Goal: Book appointment/travel/reservation

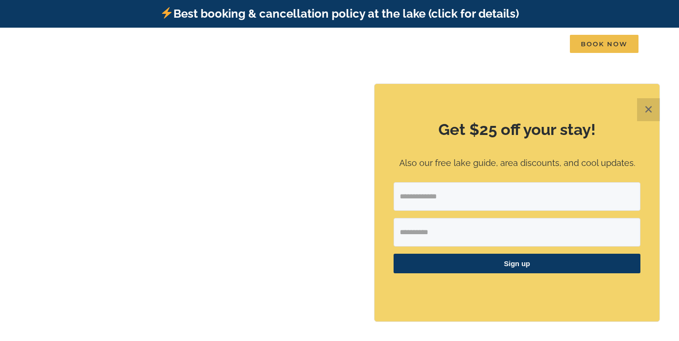
click at [643, 112] on button "✕" at bounding box center [649, 109] width 23 height 23
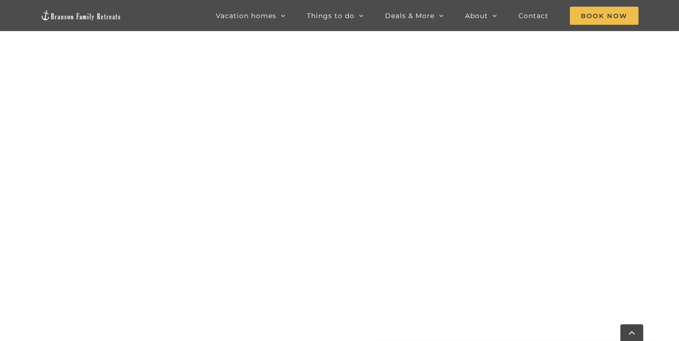
scroll to position [436, 0]
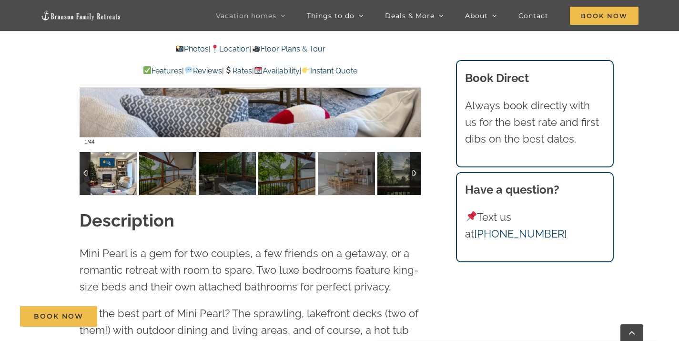
scroll to position [811, 0]
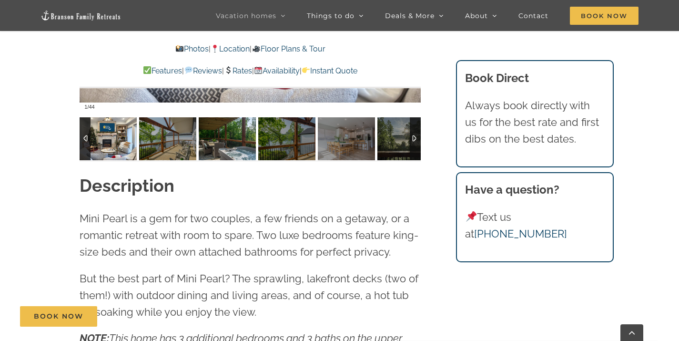
click at [227, 138] on img at bounding box center [227, 138] width 57 height 43
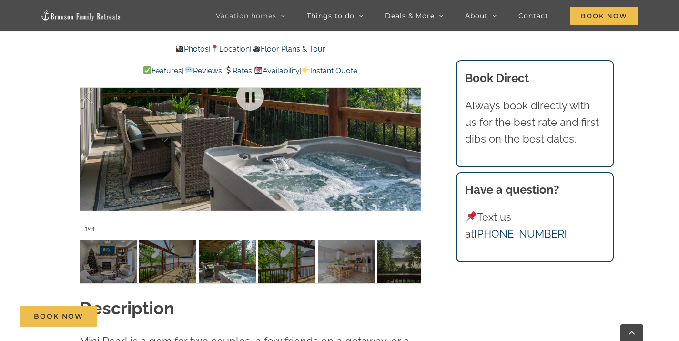
scroll to position [620, 0]
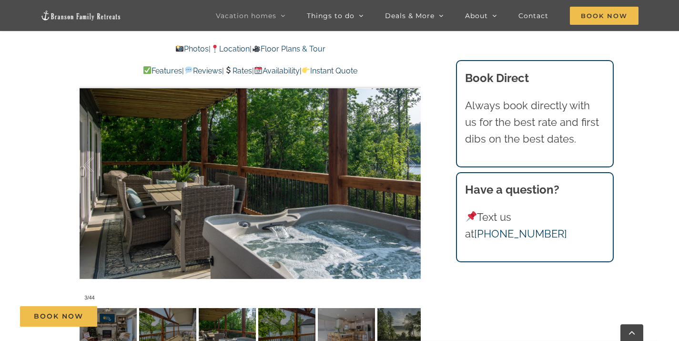
click at [89, 161] on div at bounding box center [99, 164] width 30 height 59
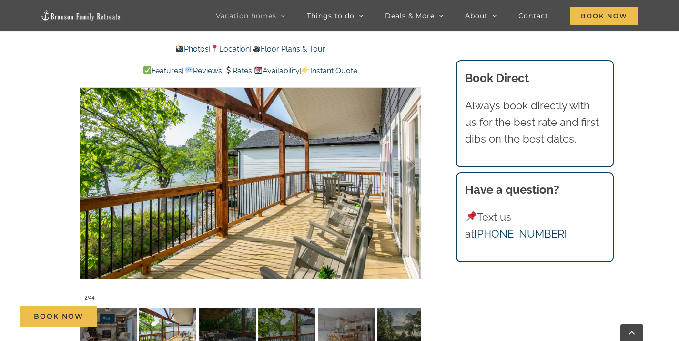
click at [90, 162] on div at bounding box center [99, 164] width 30 height 59
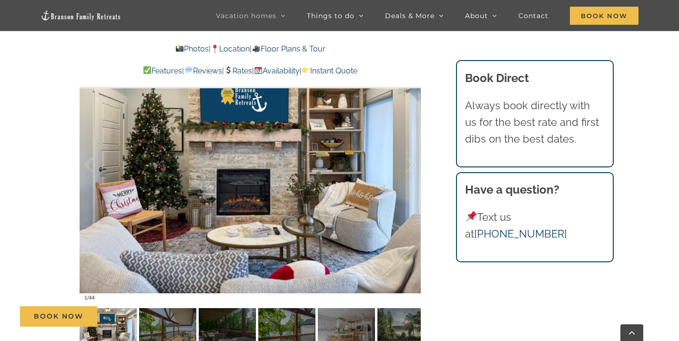
click at [90, 166] on div at bounding box center [99, 164] width 30 height 59
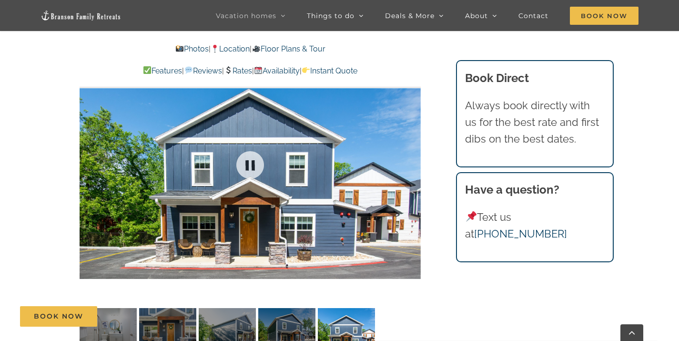
click at [90, 166] on div at bounding box center [250, 165] width 341 height 280
click at [90, 166] on div at bounding box center [99, 164] width 30 height 59
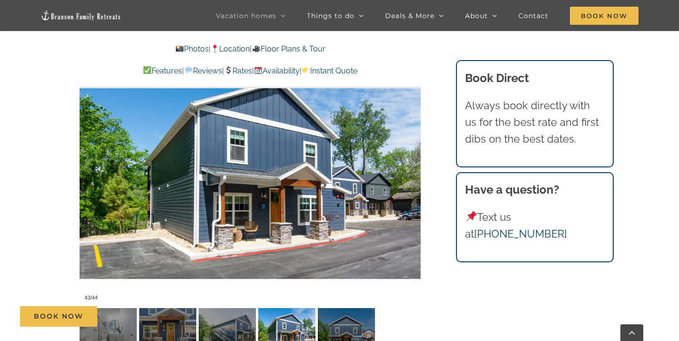
click at [88, 169] on div at bounding box center [99, 164] width 30 height 59
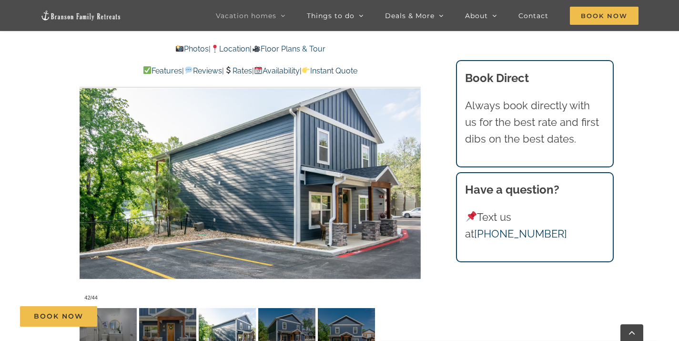
click at [89, 166] on div at bounding box center [99, 164] width 30 height 59
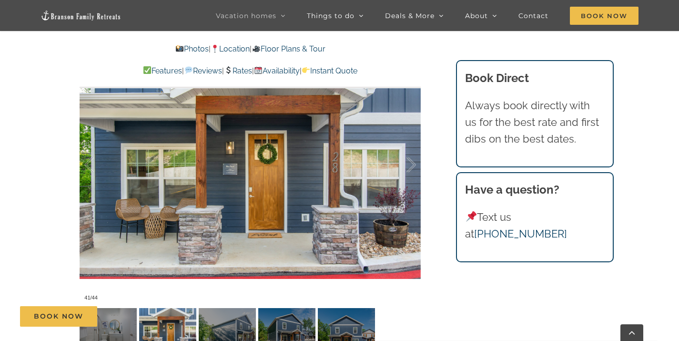
click at [89, 166] on div at bounding box center [99, 164] width 30 height 59
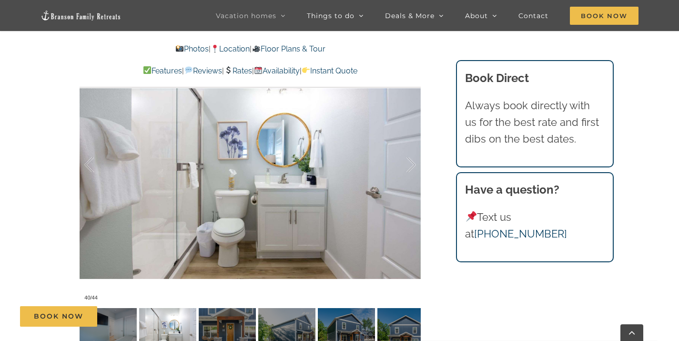
click at [89, 166] on div at bounding box center [99, 164] width 30 height 59
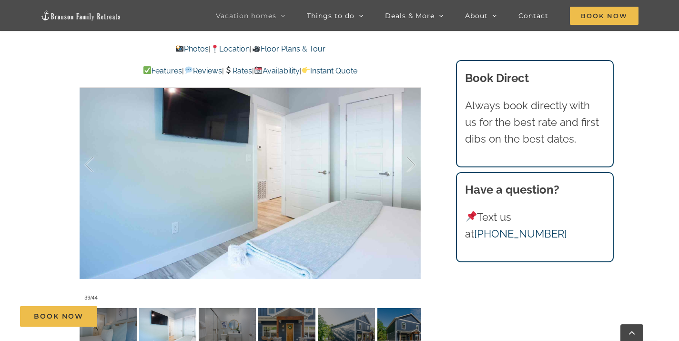
click at [89, 166] on div at bounding box center [99, 164] width 30 height 59
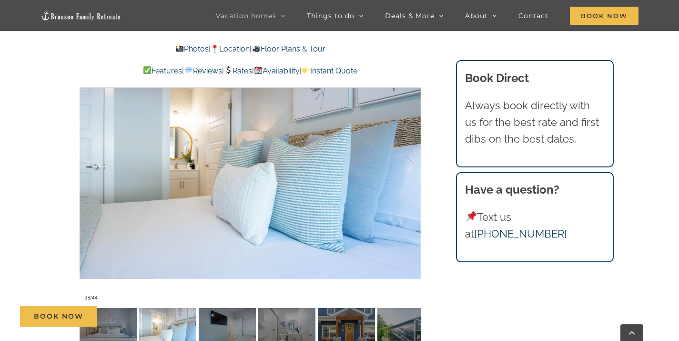
click at [89, 166] on div at bounding box center [99, 164] width 30 height 59
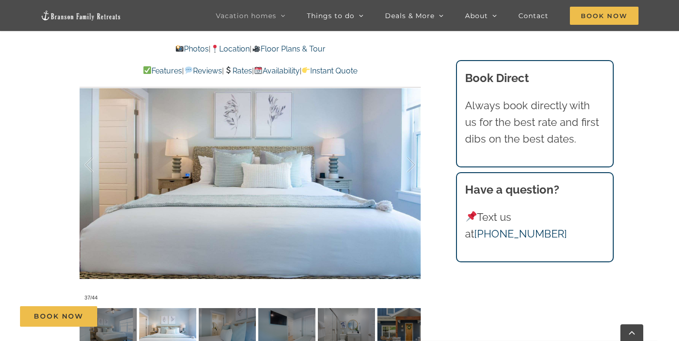
click at [89, 166] on div at bounding box center [99, 164] width 30 height 59
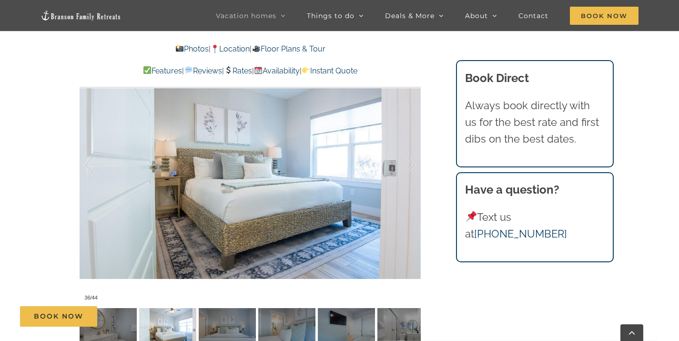
click at [89, 166] on div at bounding box center [99, 164] width 30 height 59
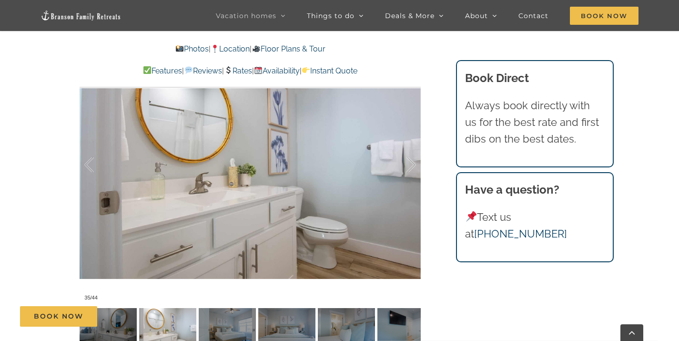
click at [89, 166] on div at bounding box center [99, 164] width 30 height 59
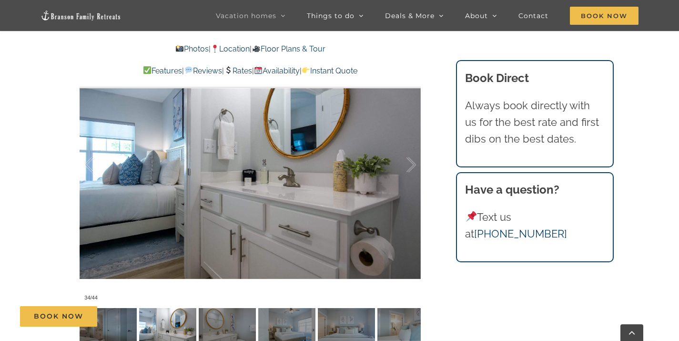
click at [89, 166] on div at bounding box center [99, 164] width 30 height 59
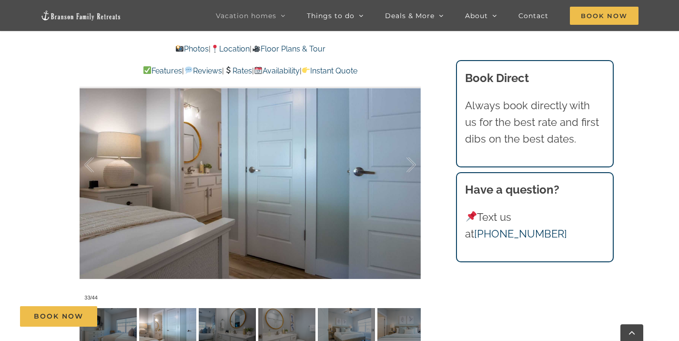
click at [89, 166] on div at bounding box center [99, 164] width 30 height 59
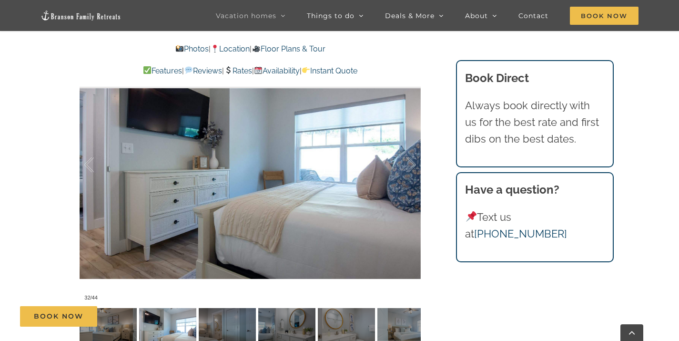
click at [89, 166] on div at bounding box center [99, 164] width 30 height 59
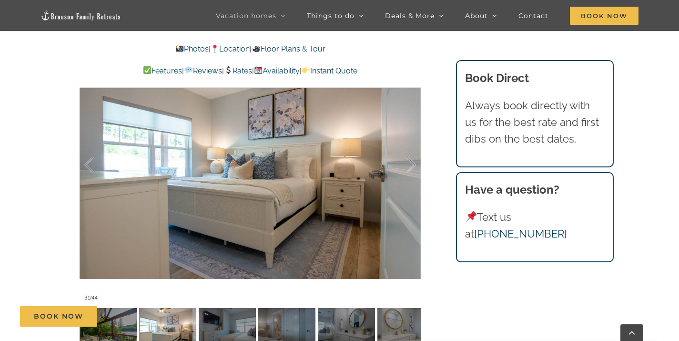
click at [89, 166] on div at bounding box center [99, 164] width 30 height 59
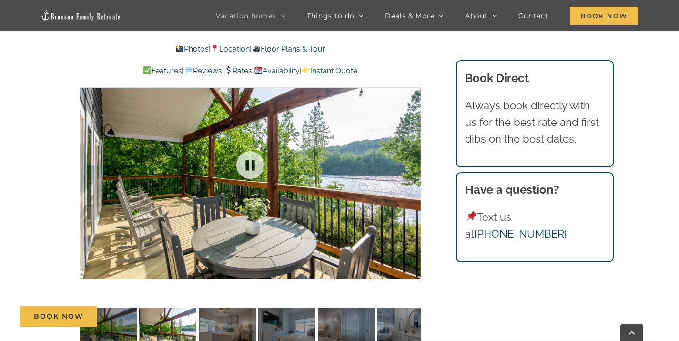
click at [89, 166] on div at bounding box center [250, 165] width 341 height 280
click at [90, 161] on div at bounding box center [99, 164] width 30 height 59
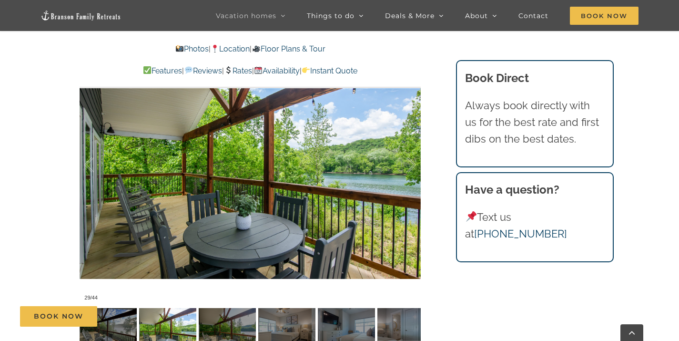
click at [90, 161] on div at bounding box center [99, 164] width 30 height 59
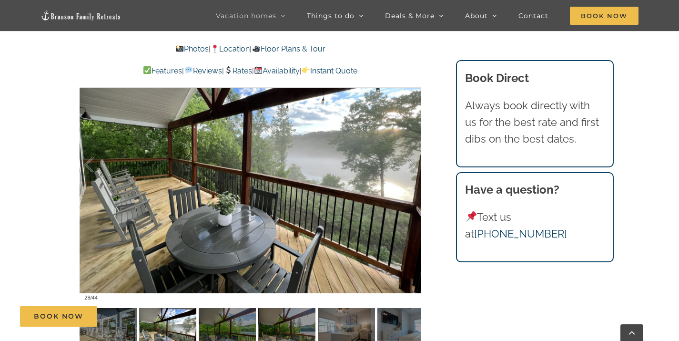
click at [90, 161] on div at bounding box center [99, 164] width 30 height 59
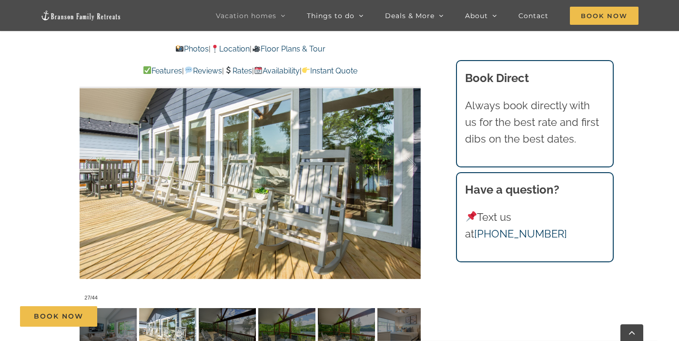
click at [90, 161] on div at bounding box center [99, 164] width 30 height 59
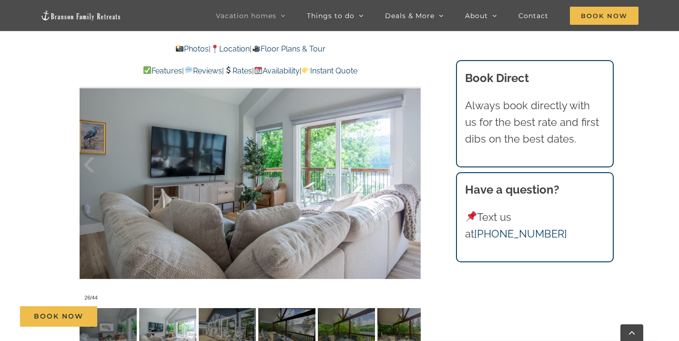
click at [90, 161] on div at bounding box center [99, 164] width 30 height 59
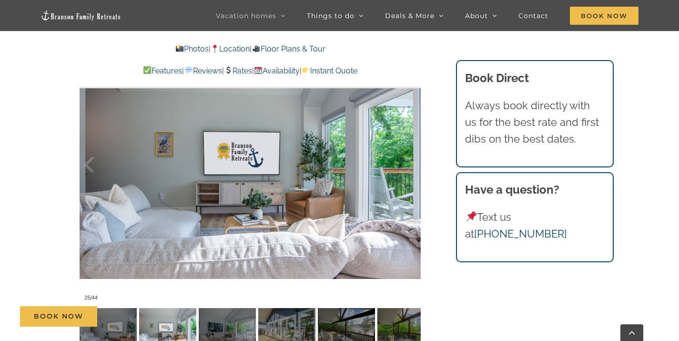
click at [90, 162] on div at bounding box center [99, 164] width 30 height 59
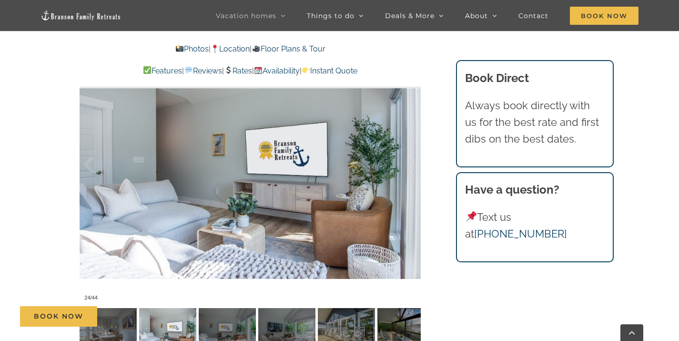
click at [90, 162] on div at bounding box center [99, 164] width 30 height 59
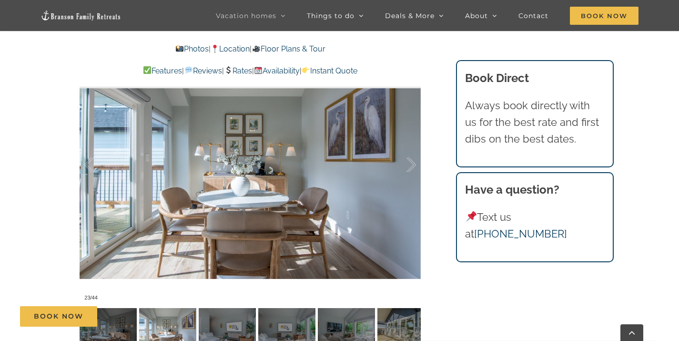
click at [90, 162] on div at bounding box center [99, 164] width 30 height 59
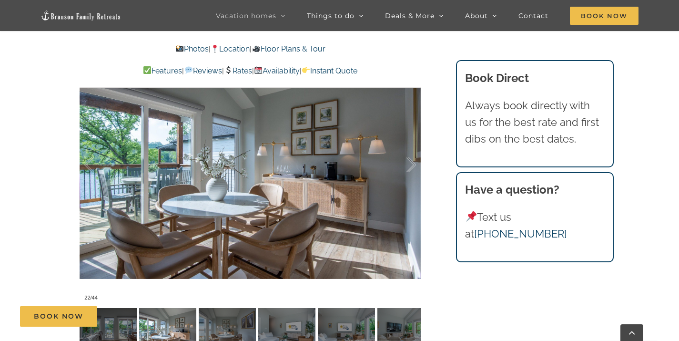
click at [90, 162] on div at bounding box center [99, 164] width 30 height 59
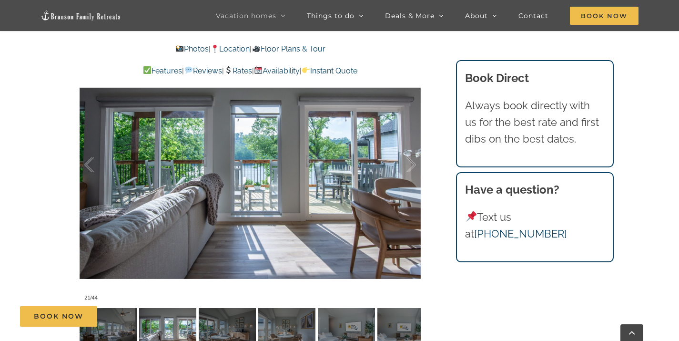
click at [90, 162] on div at bounding box center [99, 164] width 30 height 59
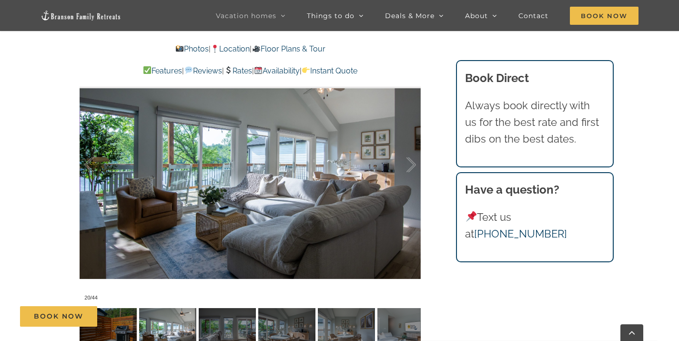
click at [90, 162] on div at bounding box center [99, 164] width 30 height 59
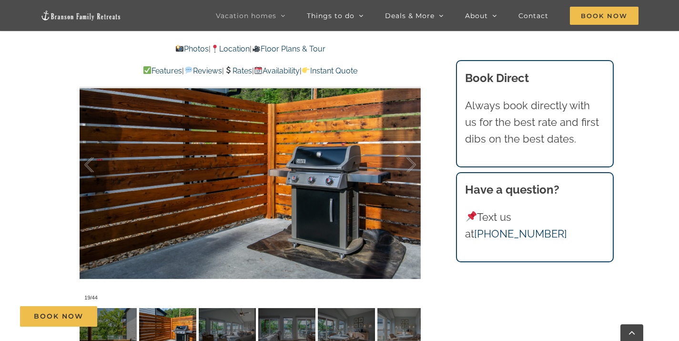
click at [90, 162] on div at bounding box center [99, 164] width 30 height 59
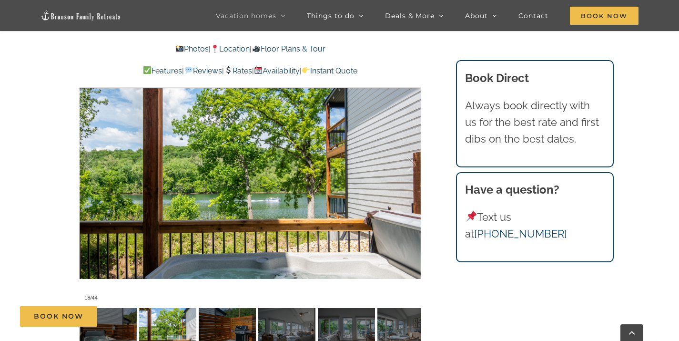
click at [89, 165] on div at bounding box center [99, 164] width 30 height 59
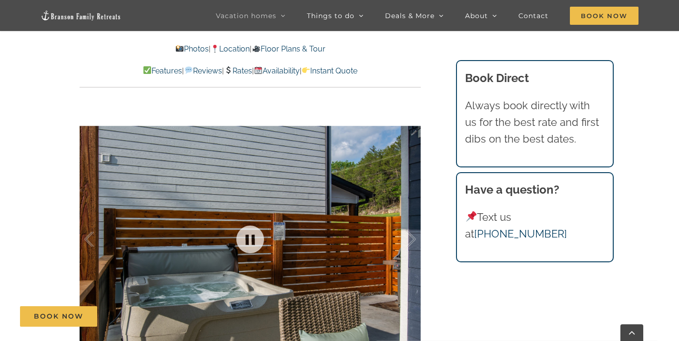
scroll to position [429, 0]
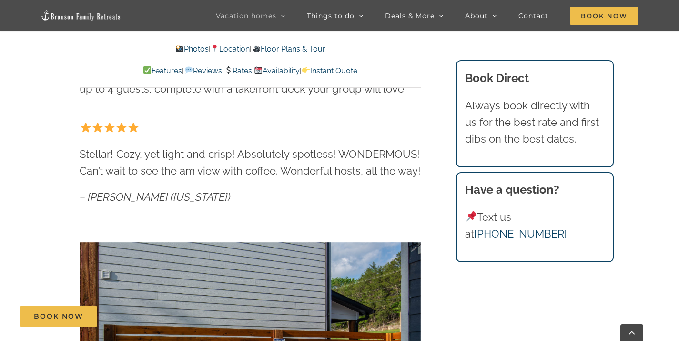
click at [220, 46] on link "Location" at bounding box center [230, 48] width 39 height 9
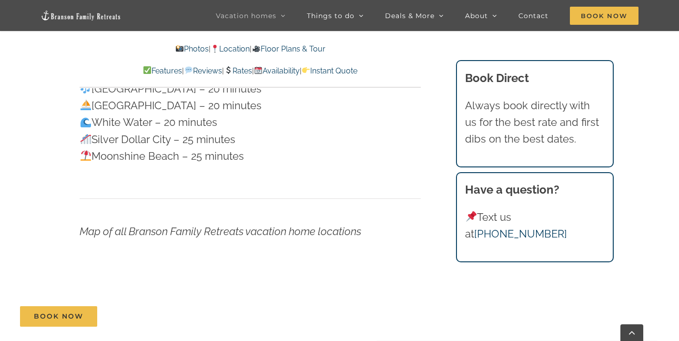
scroll to position [2633, 0]
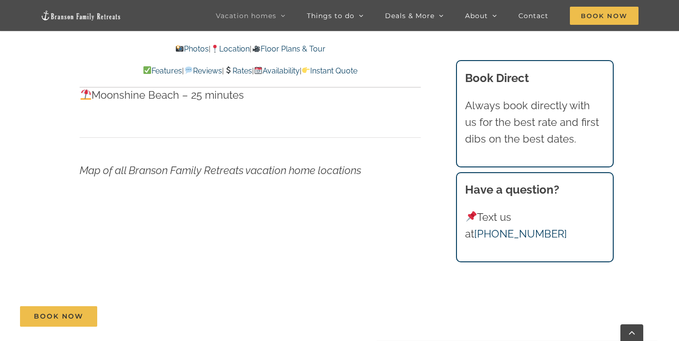
click at [235, 68] on link "Rates" at bounding box center [238, 70] width 28 height 9
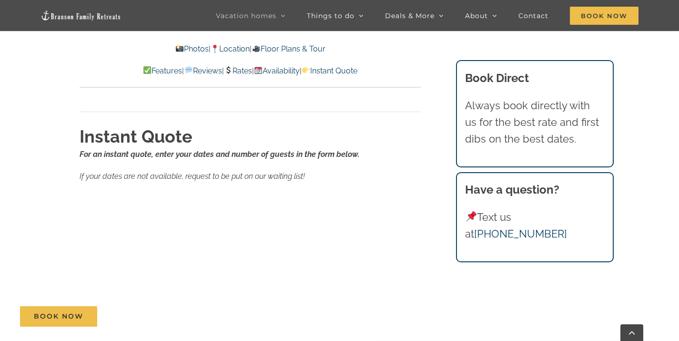
scroll to position [5893, 0]
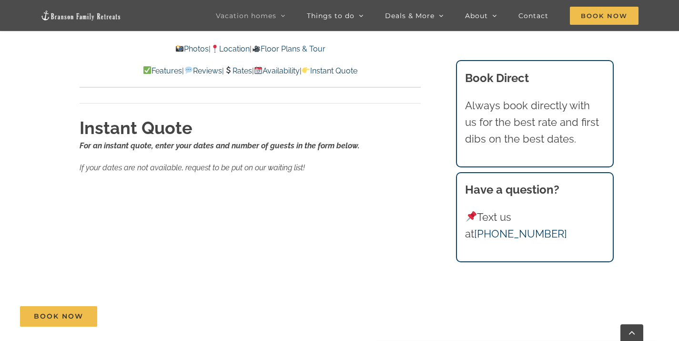
scroll to position [1728, 0]
